Goal: Information Seeking & Learning: Learn about a topic

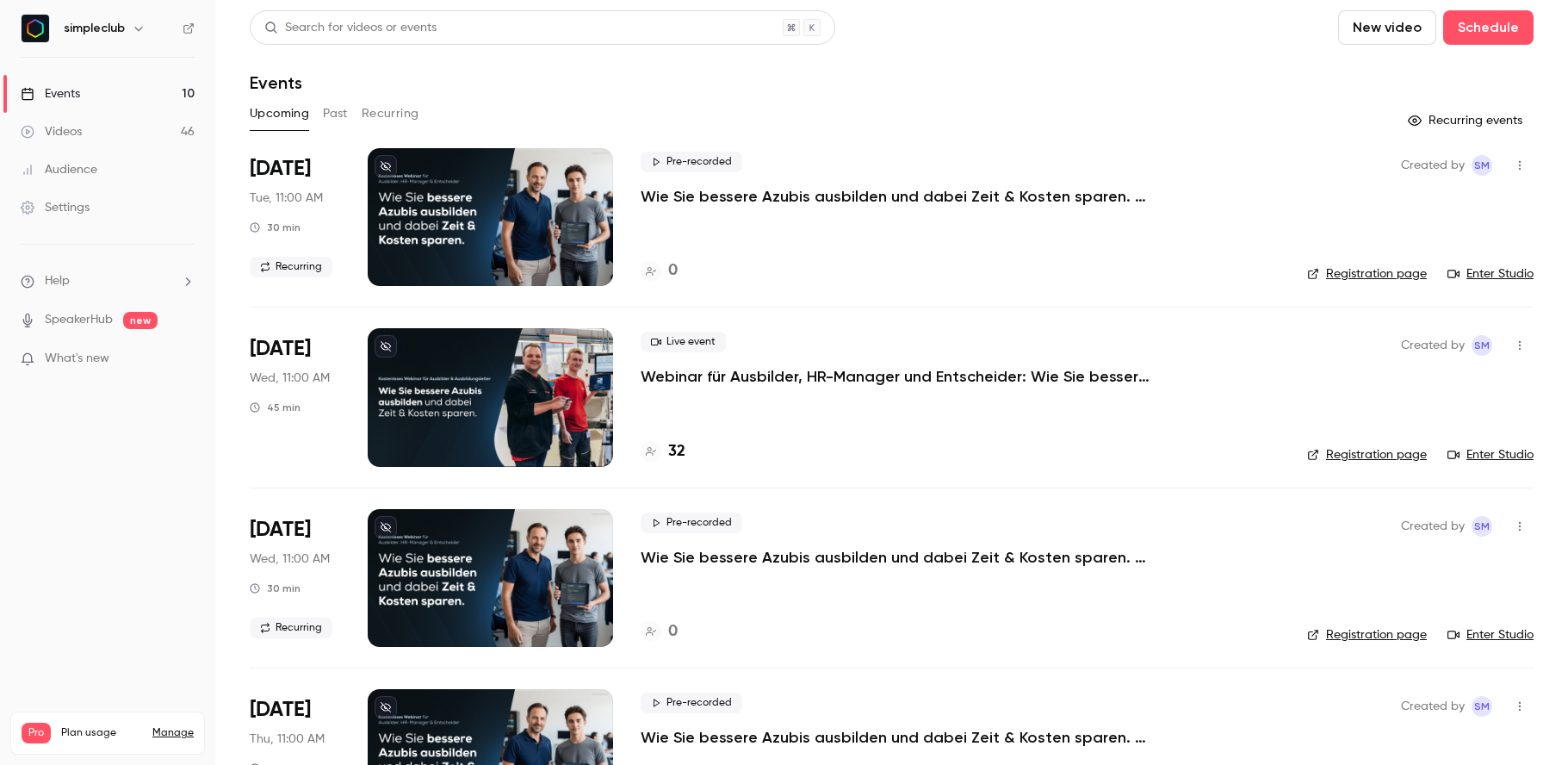
click at [791, 371] on p "Webinar für Ausbilder, HR-Manager und Entscheider: Wie Sie bessere Azubis ausbi…" at bounding box center [899, 375] width 517 height 20
click at [780, 385] on p "Webinar für Ausbilder, HR-Manager und Entscheider: Wie Sie bessere Azubis ausbi…" at bounding box center [899, 375] width 517 height 20
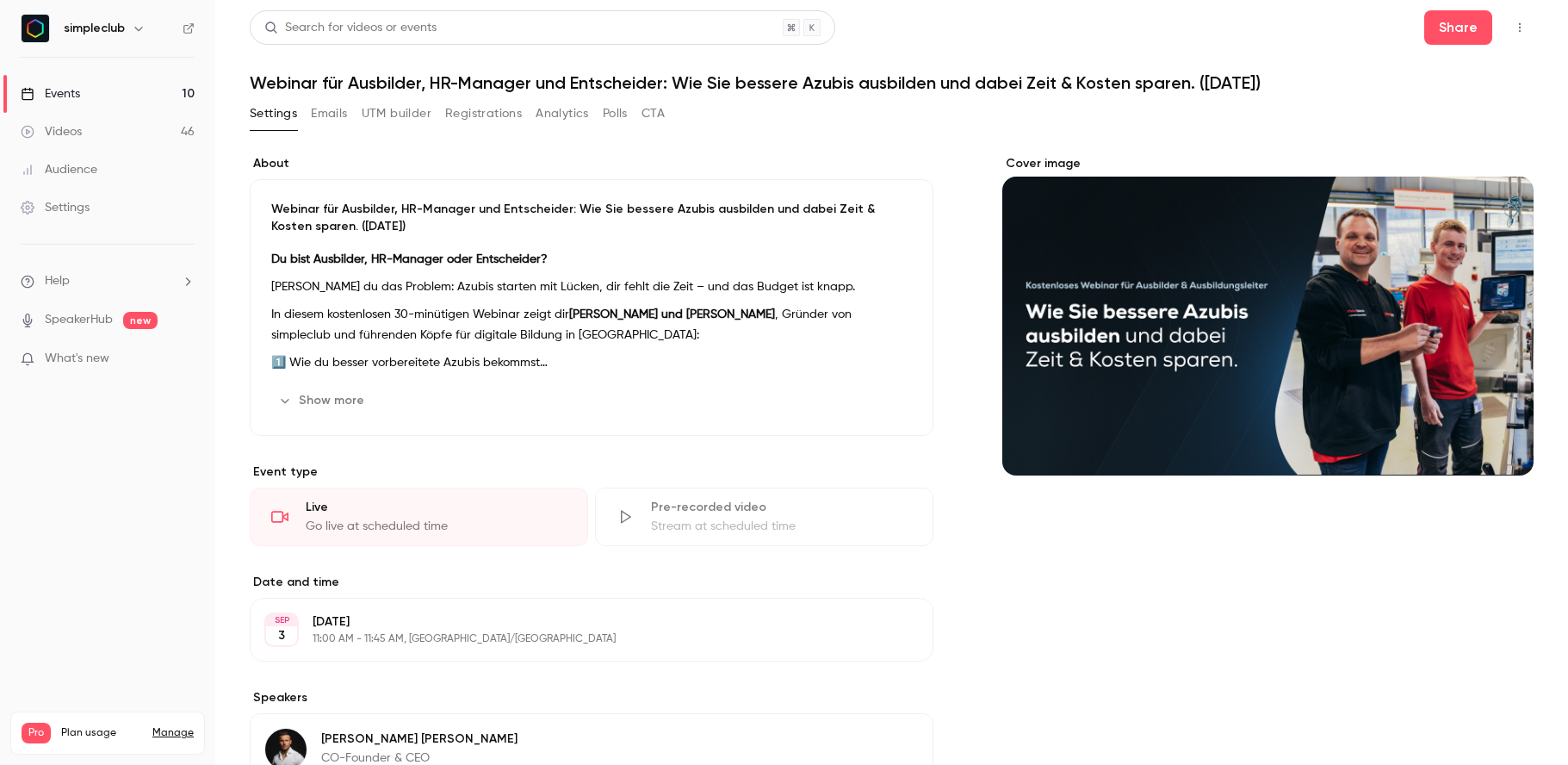
click at [493, 120] on button "Registrations" at bounding box center [483, 113] width 77 height 27
